Goal: Find specific page/section: Find specific page/section

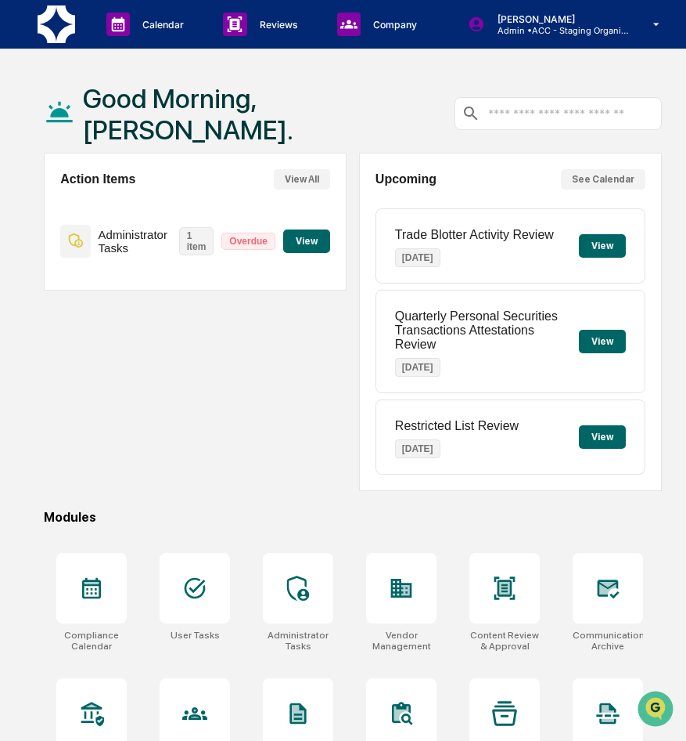
scroll to position [157, 0]
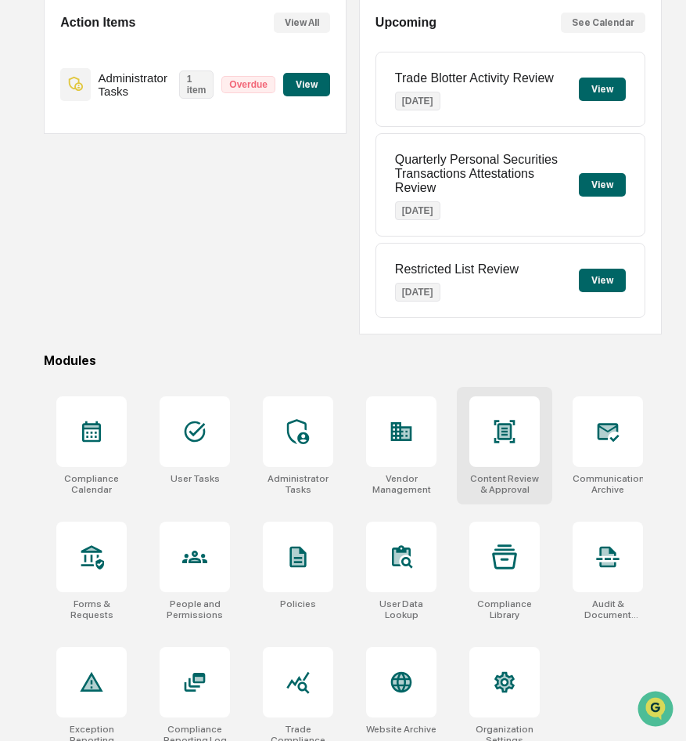
click at [537, 413] on div at bounding box center [505, 431] width 70 height 70
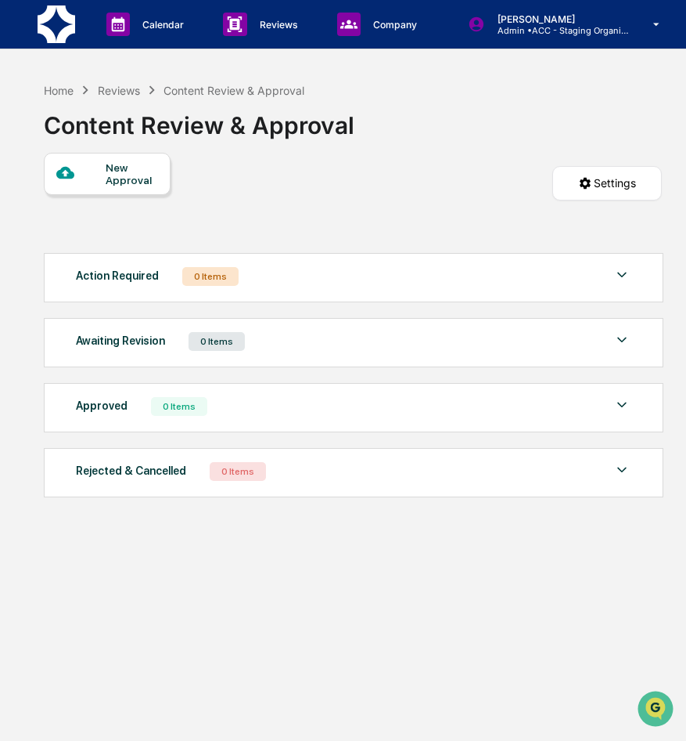
click at [618, 272] on img at bounding box center [622, 274] width 19 height 19
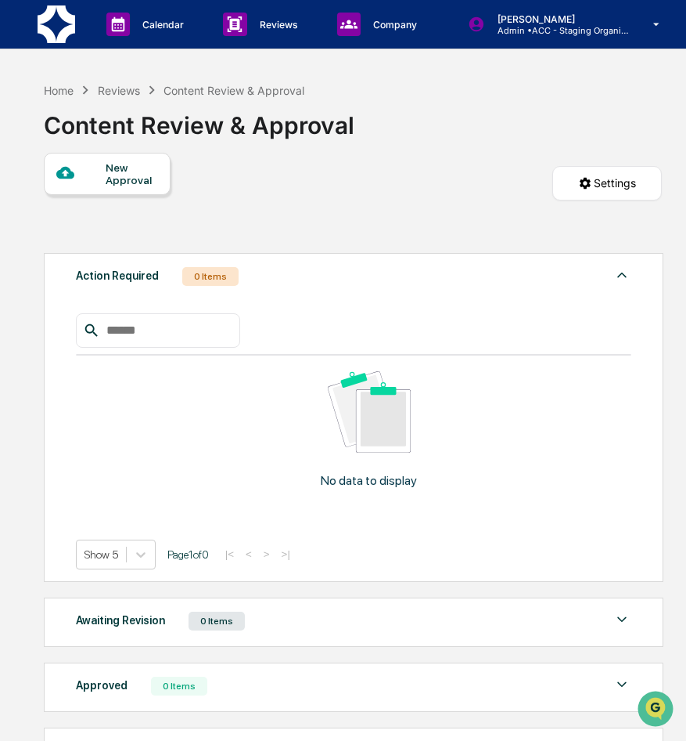
click at [618, 273] on img at bounding box center [622, 274] width 19 height 19
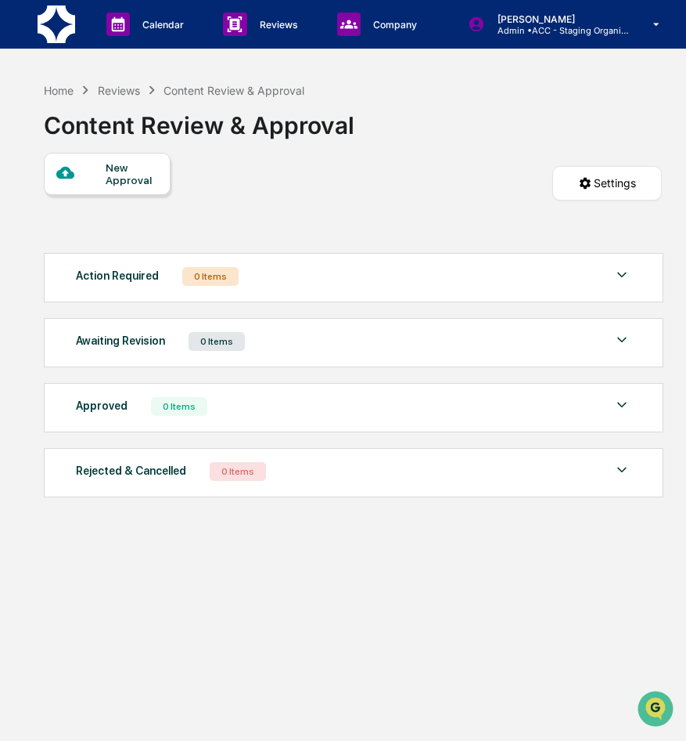
click at [600, 234] on div "New Approval Settings" at bounding box center [353, 199] width 618 height 92
click at [70, 171] on icon at bounding box center [64, 173] width 17 height 12
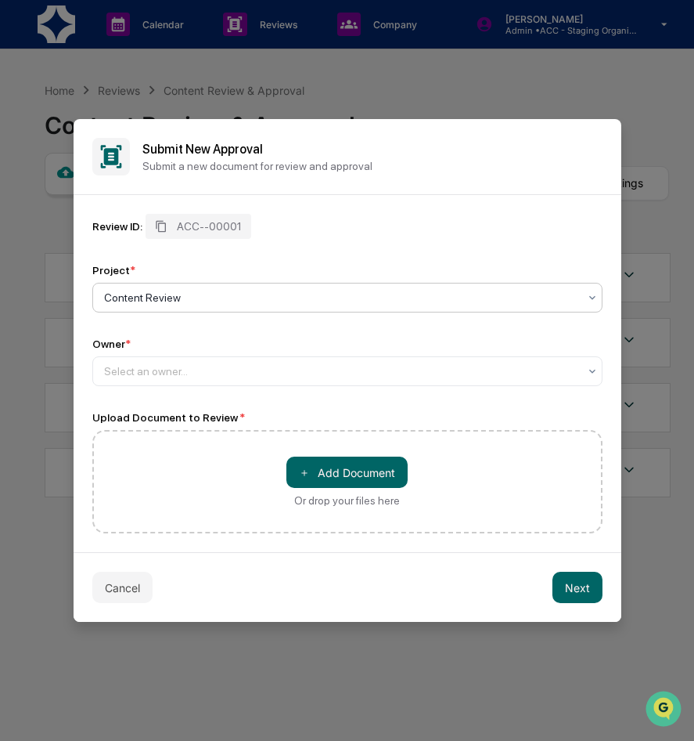
click at [100, 582] on button "Cancel" at bounding box center [122, 586] width 60 height 31
